Goal: Navigation & Orientation: Find specific page/section

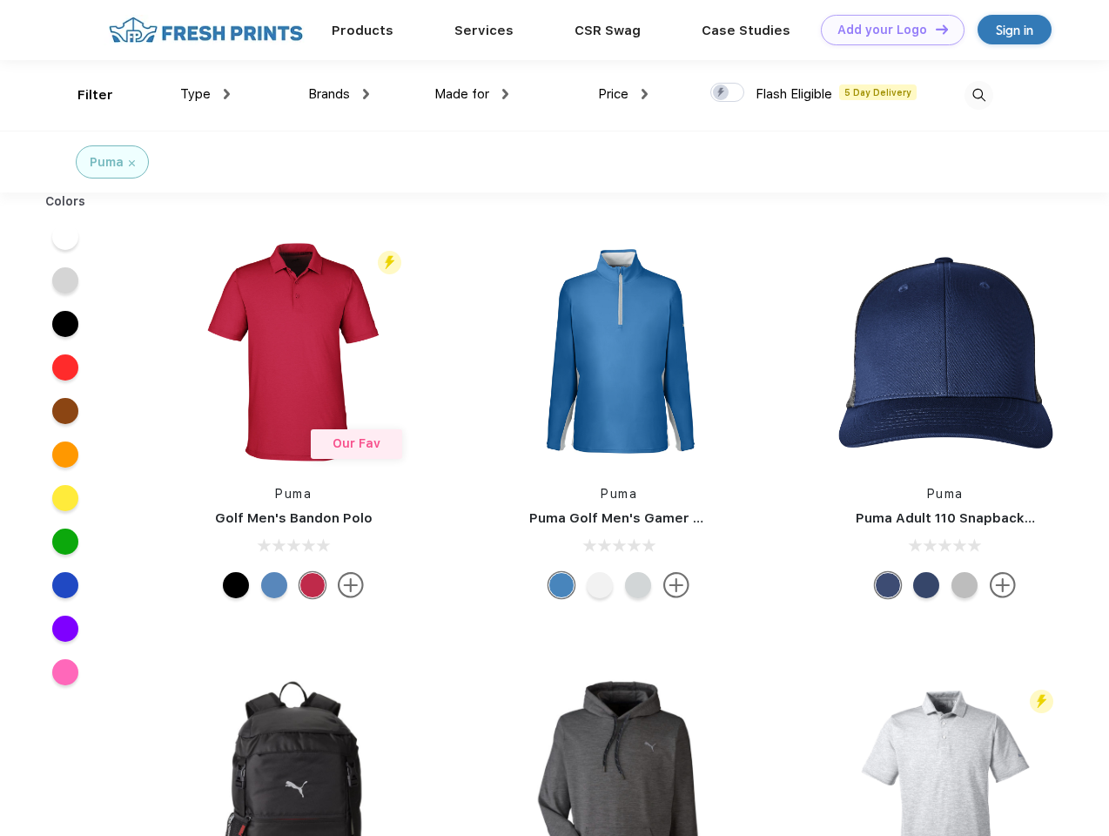
click at [886, 30] on link "Add your Logo Design Tool" at bounding box center [893, 30] width 144 height 30
click at [0, 0] on div "Design Tool" at bounding box center [0, 0] width 0 height 0
click at [934, 29] on link "Add your Logo Design Tool" at bounding box center [893, 30] width 144 height 30
click at [84, 95] on div "Filter" at bounding box center [95, 95] width 36 height 20
click at [205, 94] on span "Type" at bounding box center [195, 94] width 30 height 16
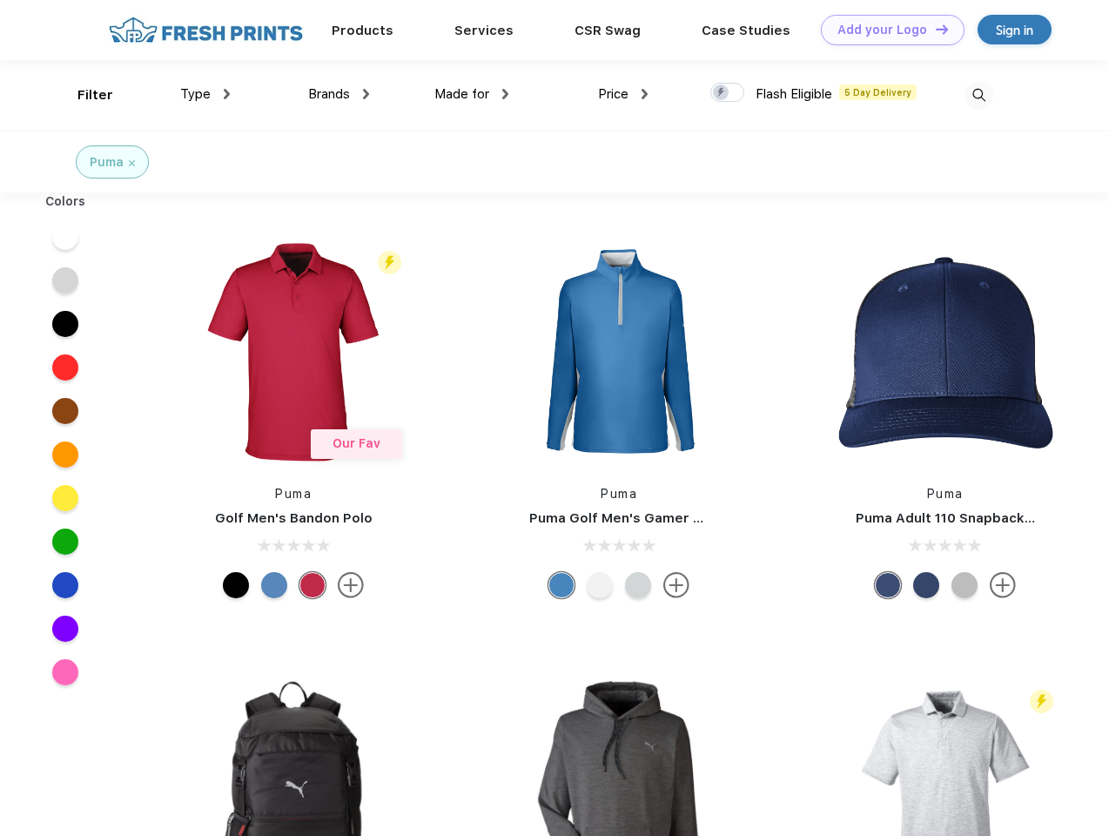
click at [339, 94] on span "Brands" at bounding box center [329, 94] width 42 height 16
click at [472, 94] on span "Made for" at bounding box center [461, 94] width 55 height 16
click at [623, 94] on span "Price" at bounding box center [613, 94] width 30 height 16
click at [728, 93] on div at bounding box center [727, 92] width 34 height 19
click at [722, 93] on input "checkbox" at bounding box center [715, 87] width 11 height 11
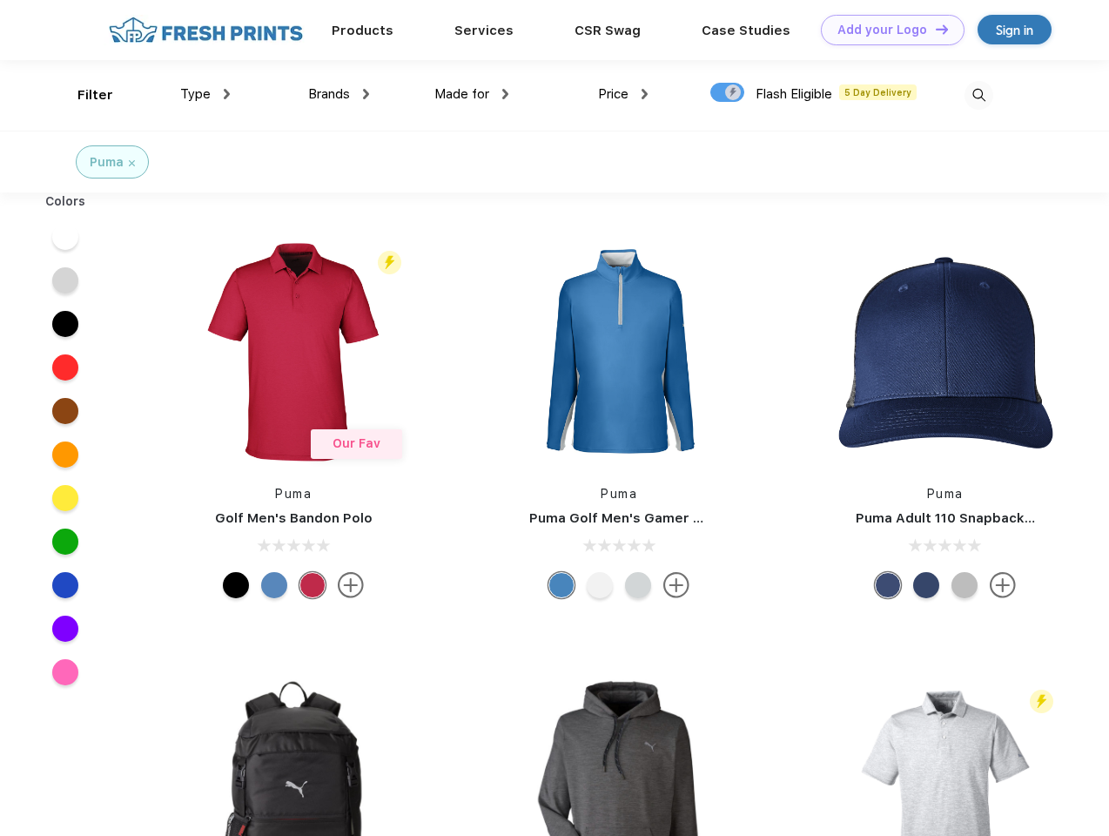
click at [978, 95] on img at bounding box center [978, 95] width 29 height 29
